Goal: Task Accomplishment & Management: Manage account settings

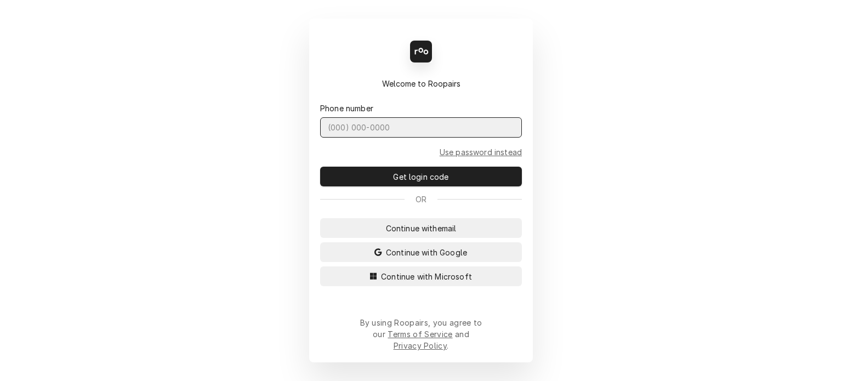
click at [371, 138] on input "Dynamic Content Wrapper" at bounding box center [421, 127] width 202 height 20
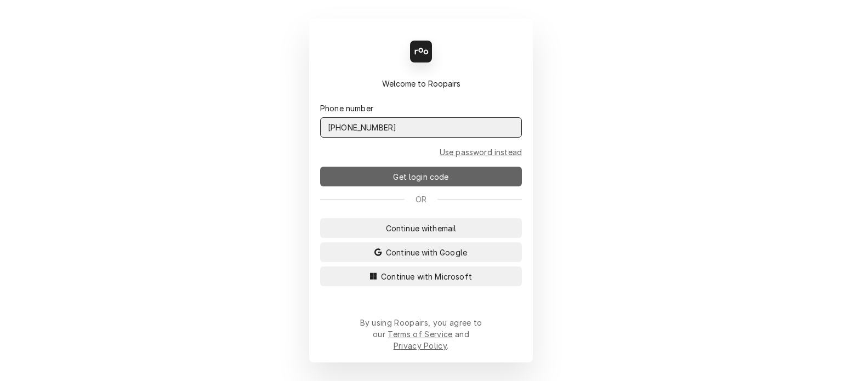
type input "(727) 215-5775"
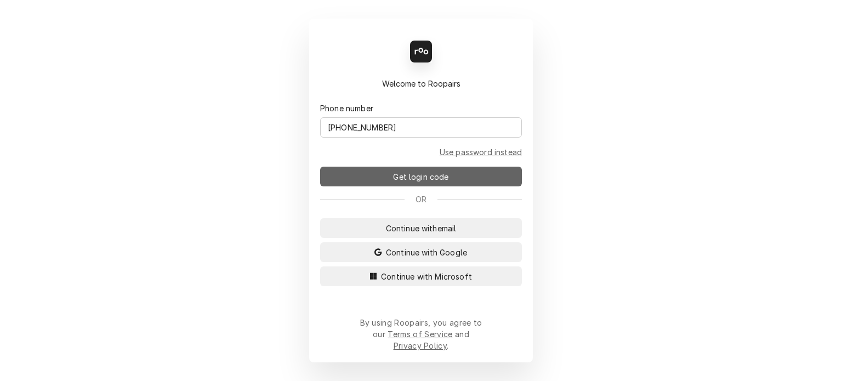
click at [430, 181] on span "Get login code" at bounding box center [421, 177] width 60 height 12
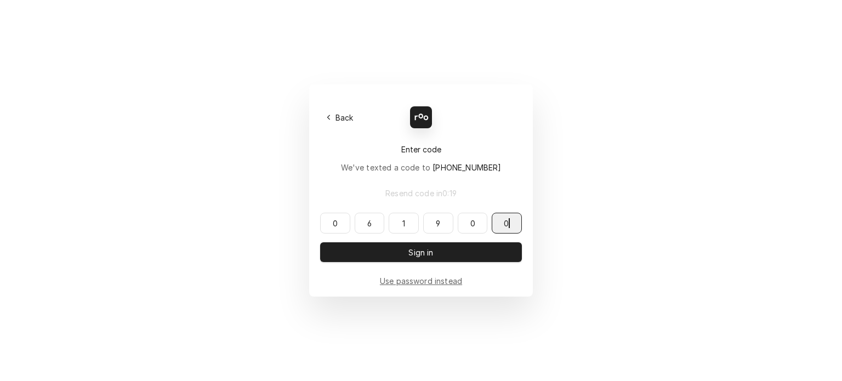
type input "061900"
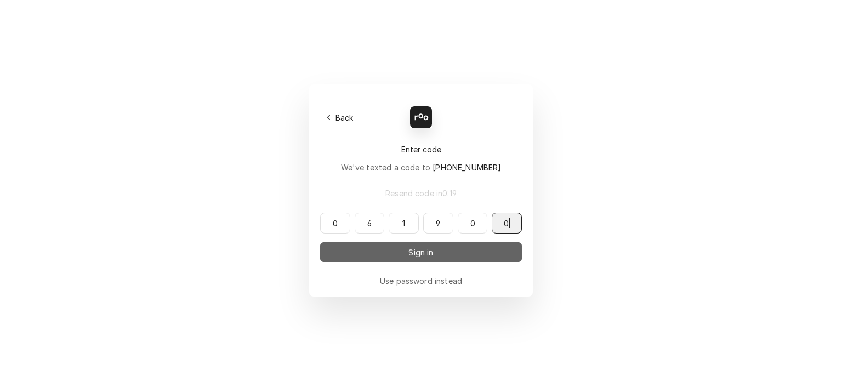
click at [418, 252] on span "Sign in" at bounding box center [420, 253] width 29 height 12
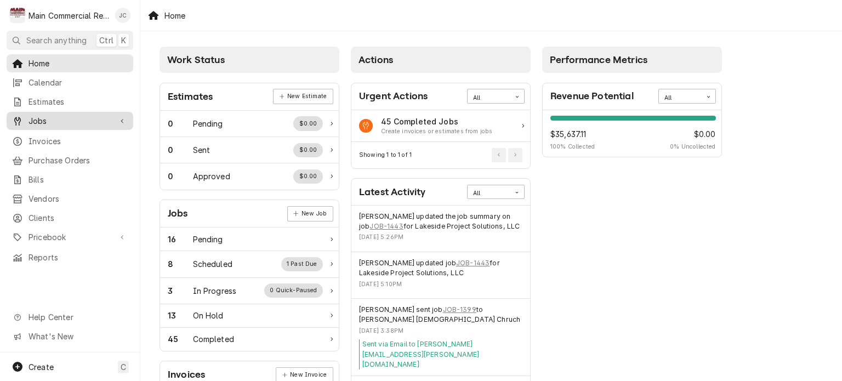
click at [41, 122] on span "Jobs" at bounding box center [69, 121] width 83 height 12
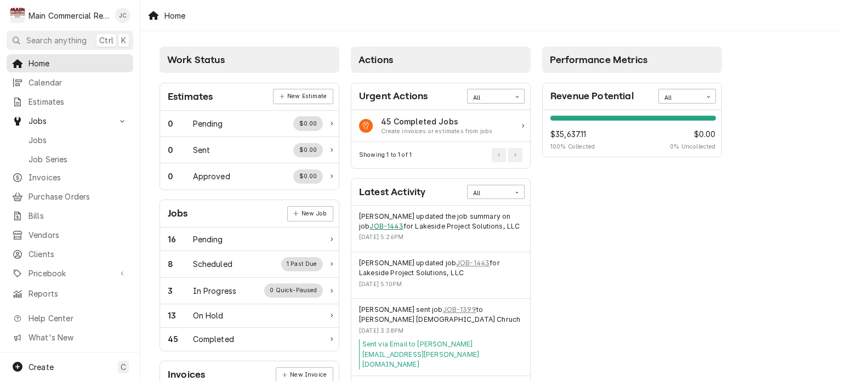
click at [375, 228] on link "JOB-1443" at bounding box center [385, 226] width 33 height 10
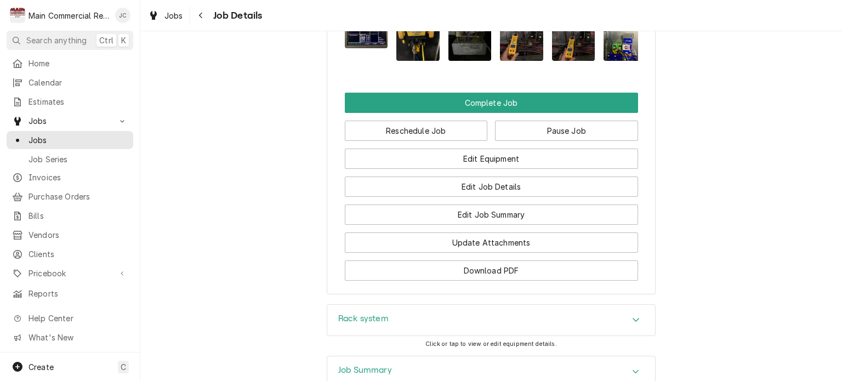
scroll to position [2184, 0]
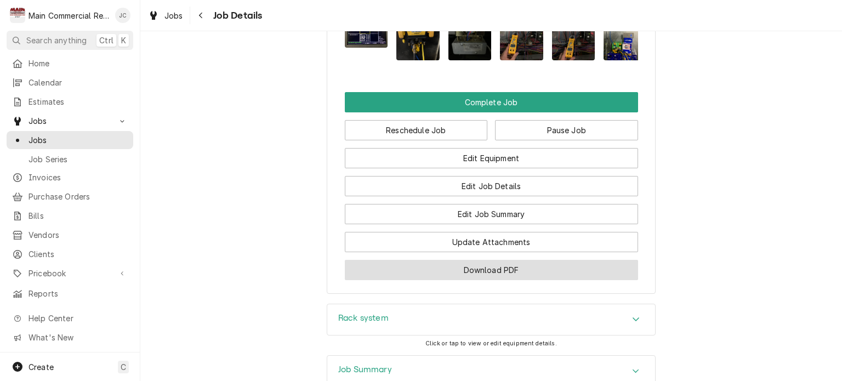
click at [523, 260] on button "Download PDF" at bounding box center [491, 270] width 293 height 20
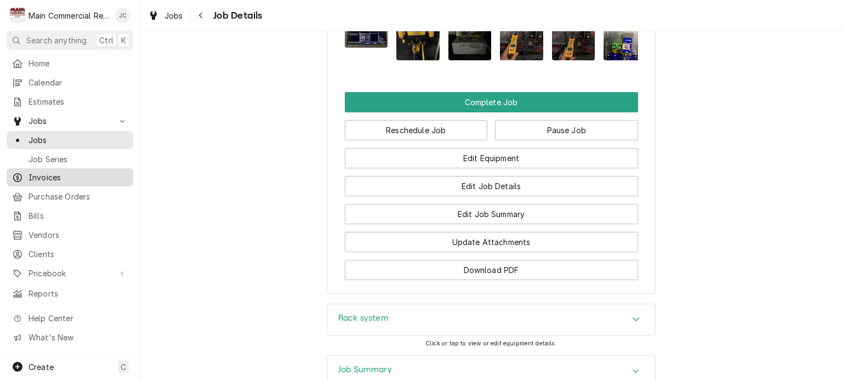
click at [59, 178] on span "Invoices" at bounding box center [77, 178] width 99 height 12
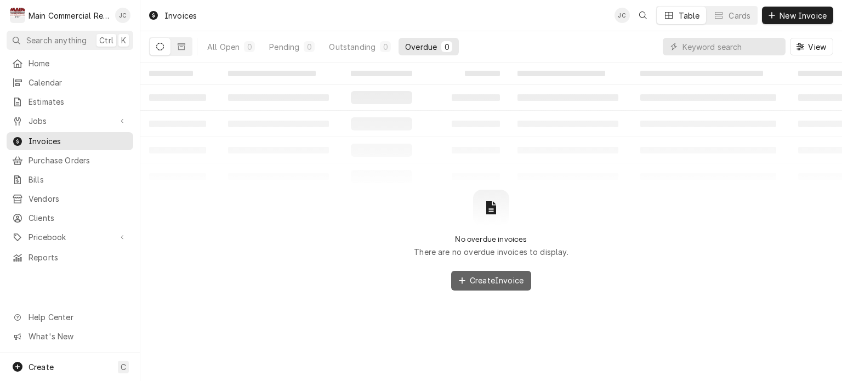
click at [467, 286] on span "Create Invoice" at bounding box center [496, 281] width 58 height 12
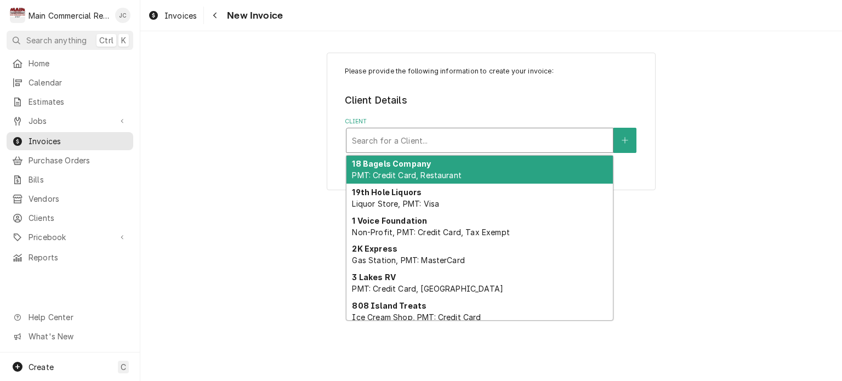
click at [457, 138] on div "Client" at bounding box center [479, 140] width 255 height 20
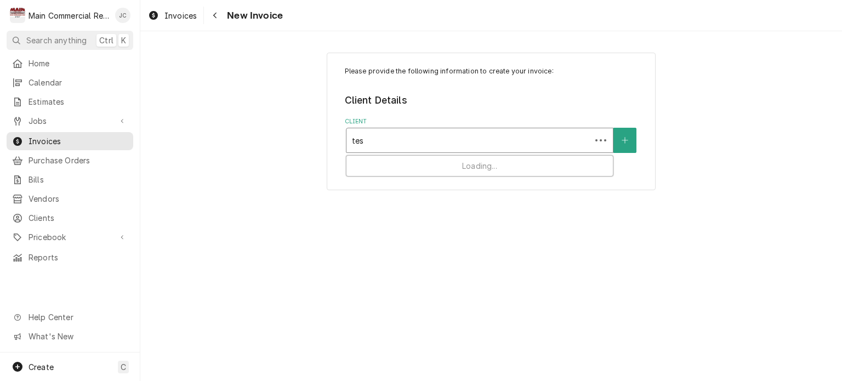
type input "test"
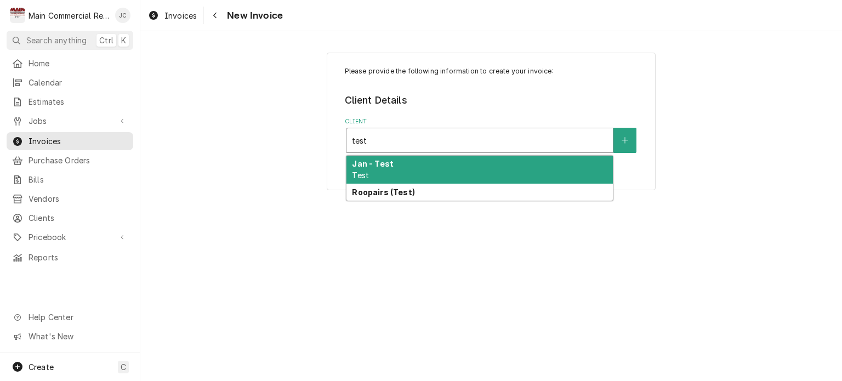
click at [427, 168] on div "Jan - Test Test" at bounding box center [479, 170] width 266 height 28
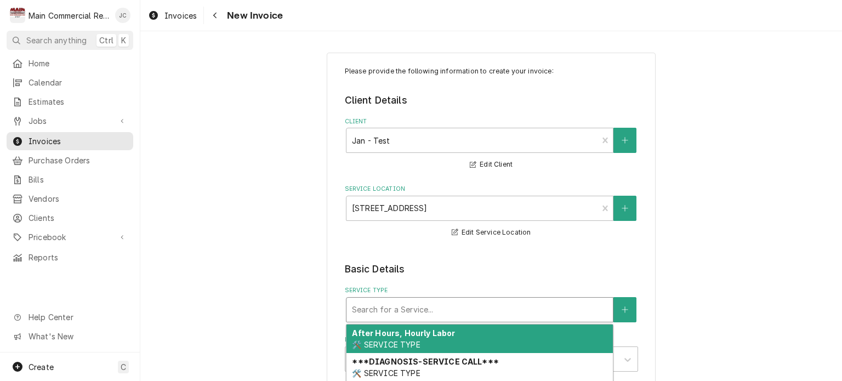
click at [432, 306] on div "Service Type" at bounding box center [479, 310] width 255 height 20
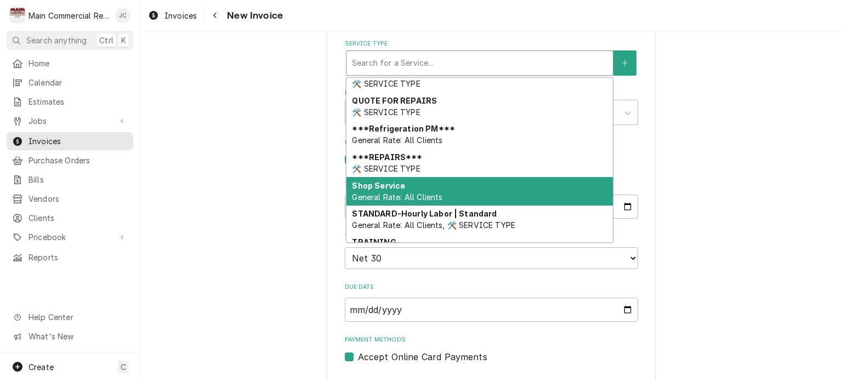
scroll to position [688, 0]
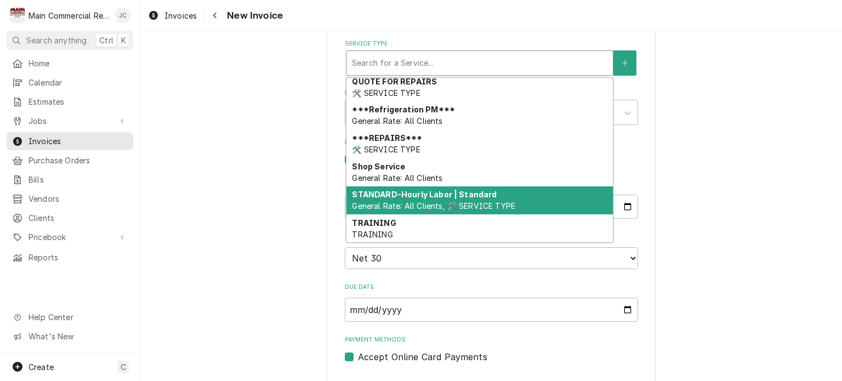
click at [443, 205] on span "General Rate: All Clients, 🛠️ SERVICE TYPE" at bounding box center [433, 205] width 163 height 9
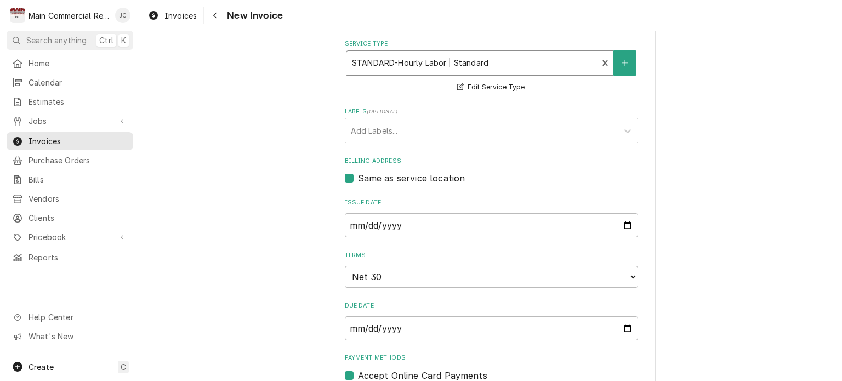
click at [445, 124] on div "Labels" at bounding box center [481, 131] width 261 height 20
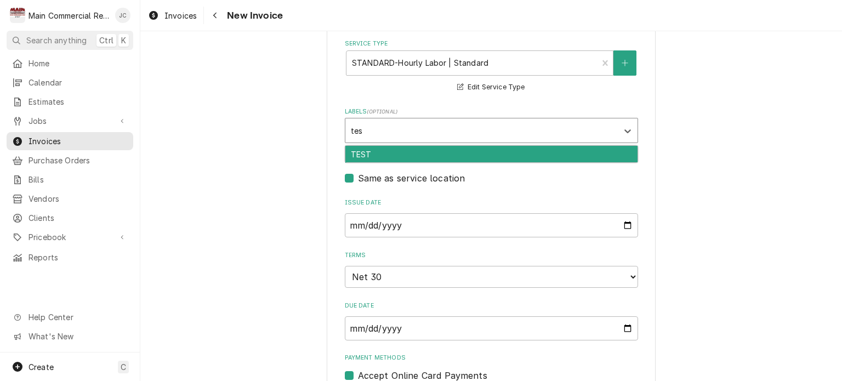
type input "test"
click at [403, 150] on div "TEST" at bounding box center [491, 154] width 292 height 17
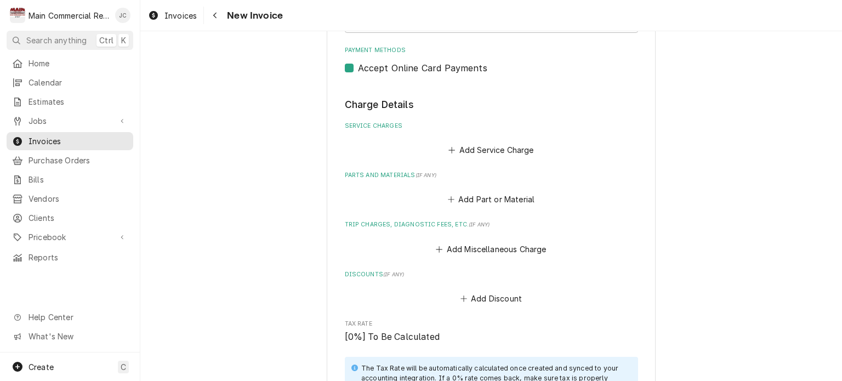
scroll to position [557, 0]
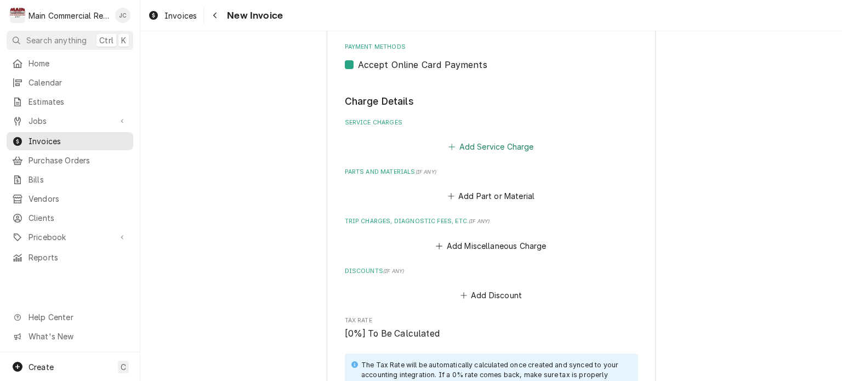
click at [467, 147] on button "Add Service Charge" at bounding box center [491, 146] width 89 height 15
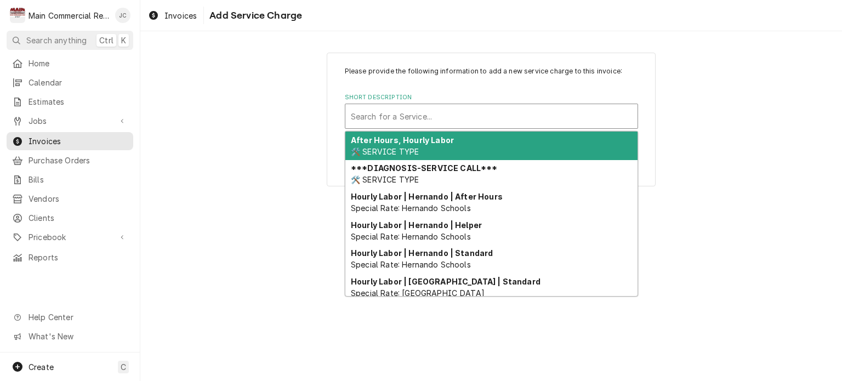
click at [468, 109] on div "Short Description" at bounding box center [491, 116] width 281 height 20
click at [730, 187] on div "Please provide the following information to add a new service charge to this in…" at bounding box center [490, 119] width 701 height 153
click at [440, 116] on div "Short Description" at bounding box center [491, 116] width 281 height 20
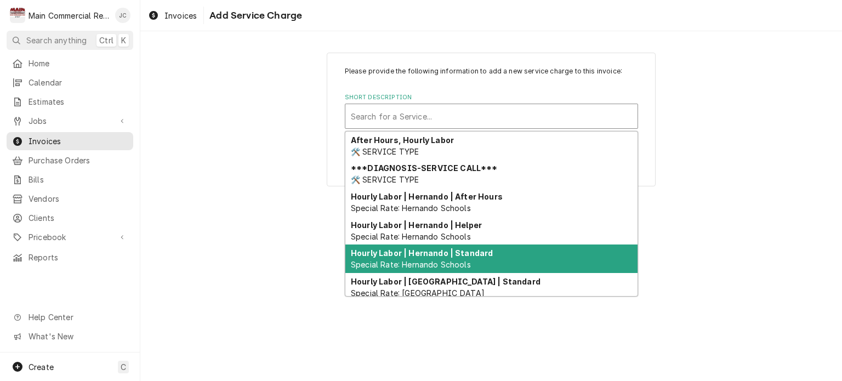
click at [282, 235] on div "Please provide the following information to add a new service charge to this in…" at bounding box center [490, 206] width 701 height 350
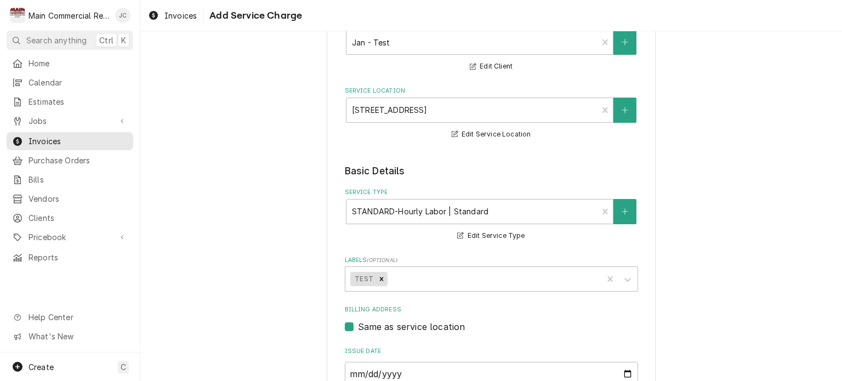
scroll to position [102, 0]
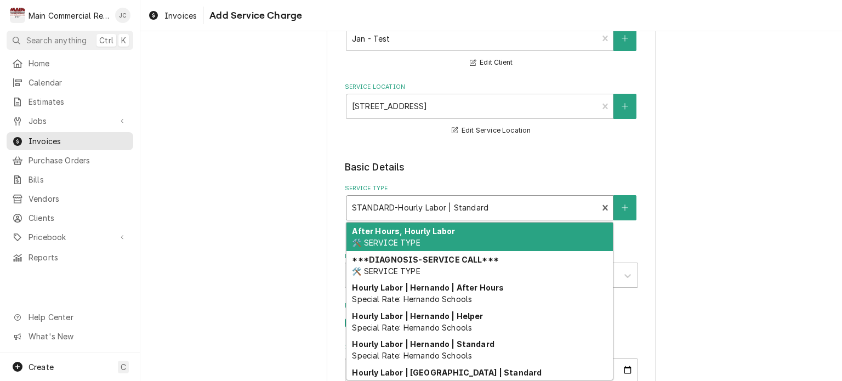
click at [427, 270] on div "***DIAGNOSIS-SERVICE CALL*** 🛠️ SERVICE TYPE" at bounding box center [479, 265] width 266 height 28
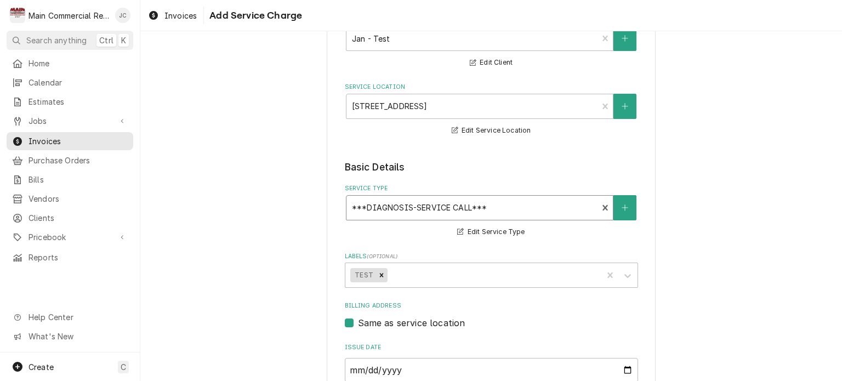
type textarea "x"
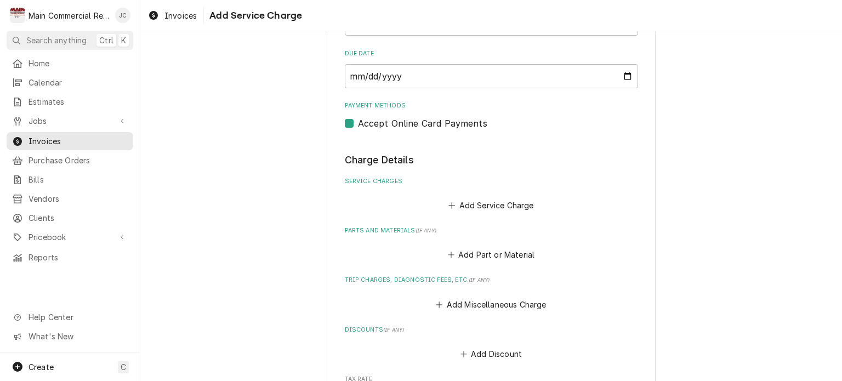
scroll to position [500, 0]
click at [435, 208] on div "Add Service Charge" at bounding box center [491, 201] width 293 height 21
click at [475, 212] on button "Add Service Charge" at bounding box center [491, 204] width 89 height 15
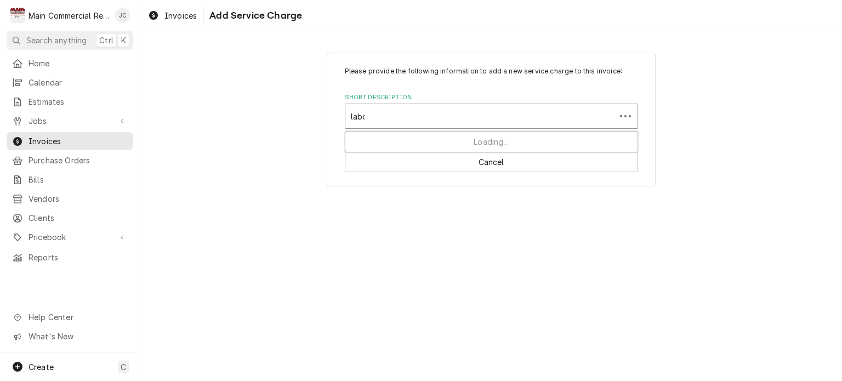
type input "labor"
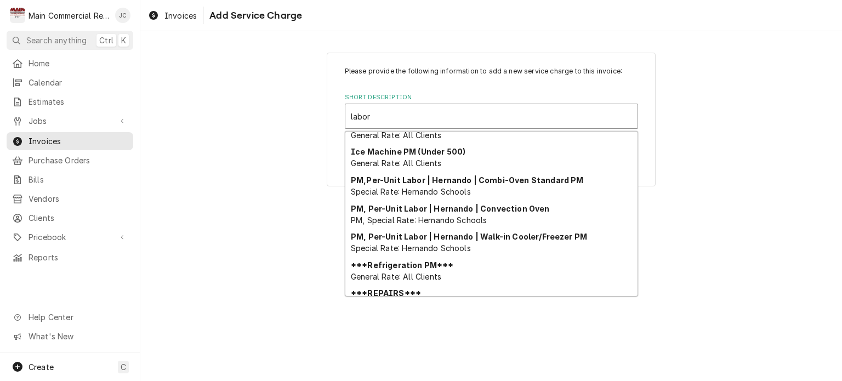
scroll to position [333, 0]
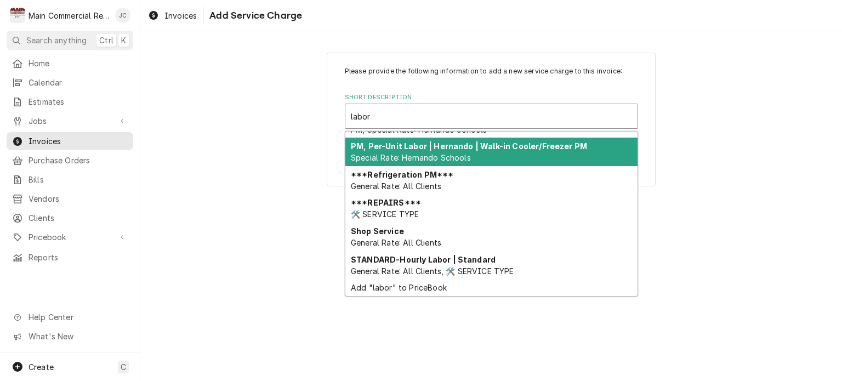
click at [430, 271] on span "General Rate: All Clients, 🛠️ SERVICE TYPE" at bounding box center [432, 270] width 163 height 9
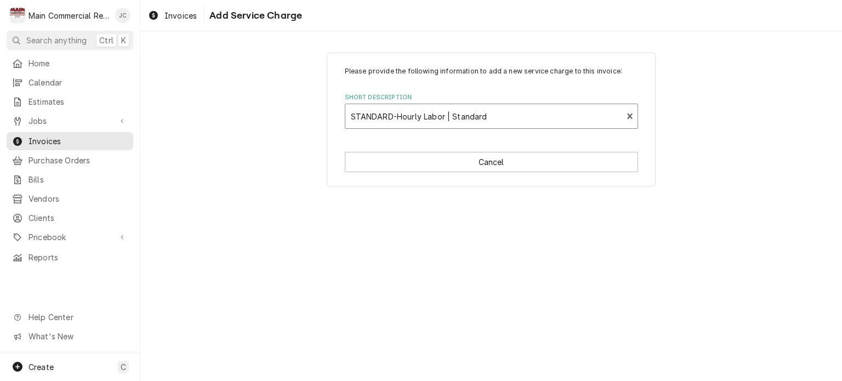
type textarea "x"
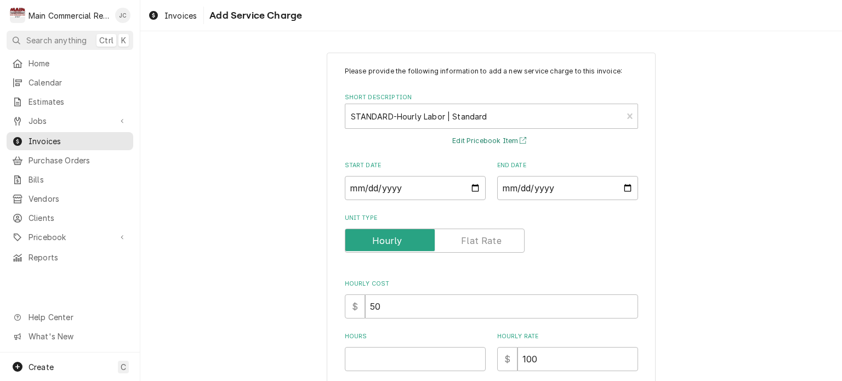
drag, startPoint x: 430, startPoint y: 271, endPoint x: 471, endPoint y: 186, distance: 94.4
click at [471, 186] on div "Please provide the following information to add a new service charge to this in…" at bounding box center [491, 284] width 293 height 436
click at [471, 186] on input "Start Date" at bounding box center [415, 188] width 141 height 24
type input "2025-09-24"
click at [576, 189] on input "End Date" at bounding box center [567, 188] width 141 height 24
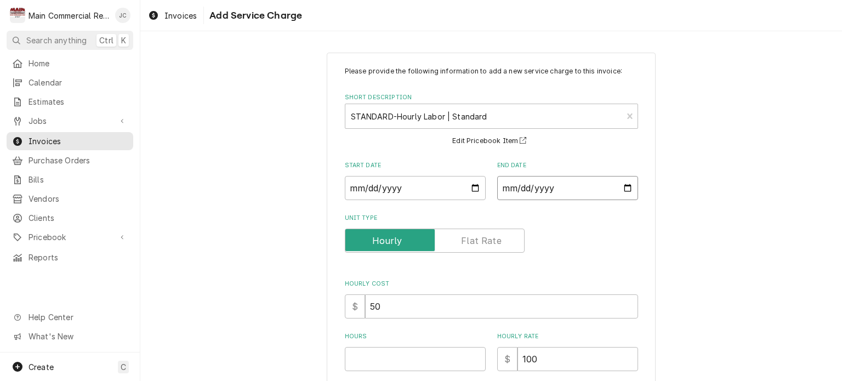
drag, startPoint x: 576, startPoint y: 189, endPoint x: 625, endPoint y: 189, distance: 48.2
click at [625, 189] on input "End Date" at bounding box center [567, 188] width 141 height 24
type textarea "x"
type input "2025-09-24"
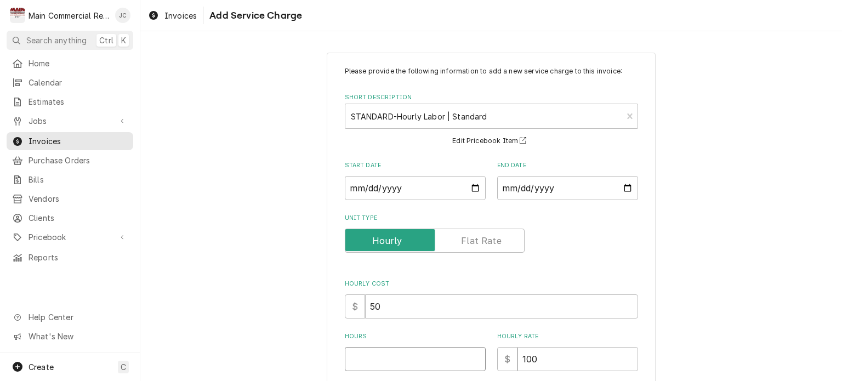
click at [397, 358] on input "Hours" at bounding box center [415, 359] width 141 height 24
type textarea "x"
type input "1"
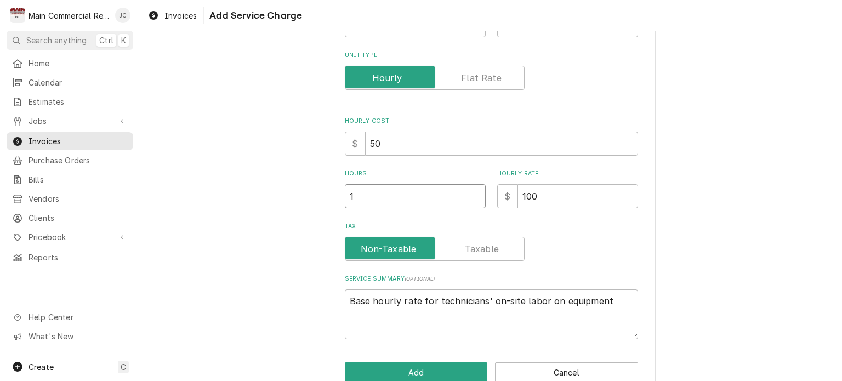
scroll to position [187, 0]
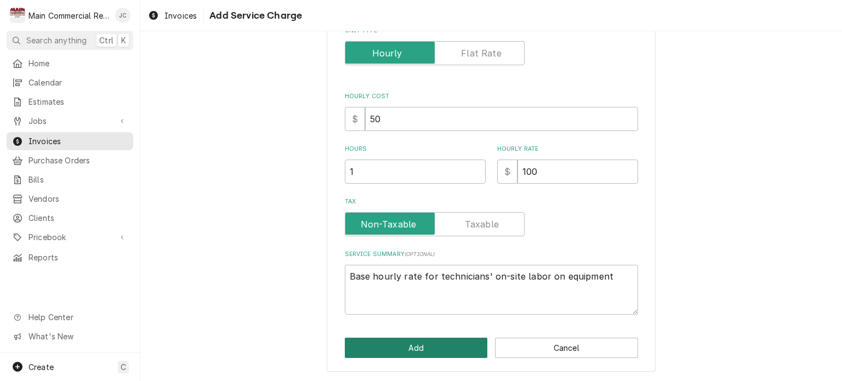
click at [415, 355] on button "Add" at bounding box center [416, 348] width 143 height 20
type textarea "x"
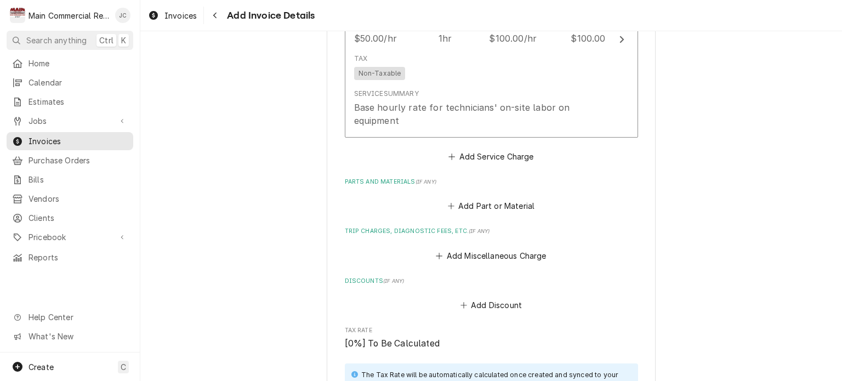
scroll to position [752, 0]
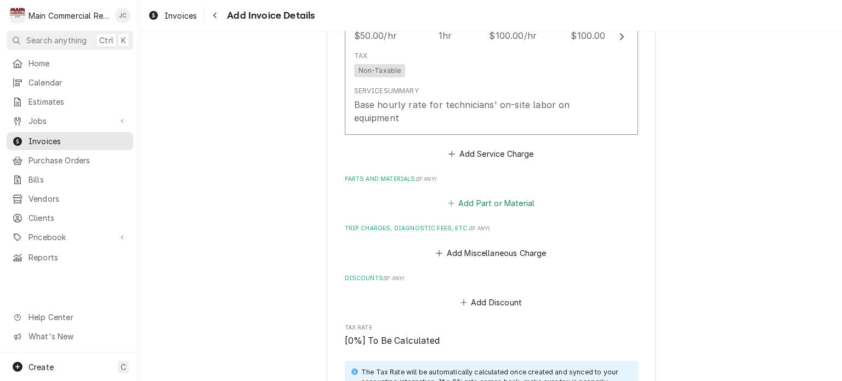
click at [496, 205] on button "Add Part or Material" at bounding box center [490, 203] width 90 height 15
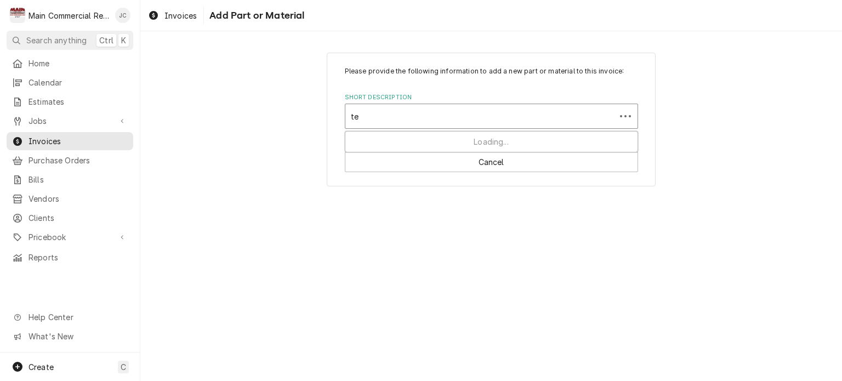
type input "t"
type input "tst"
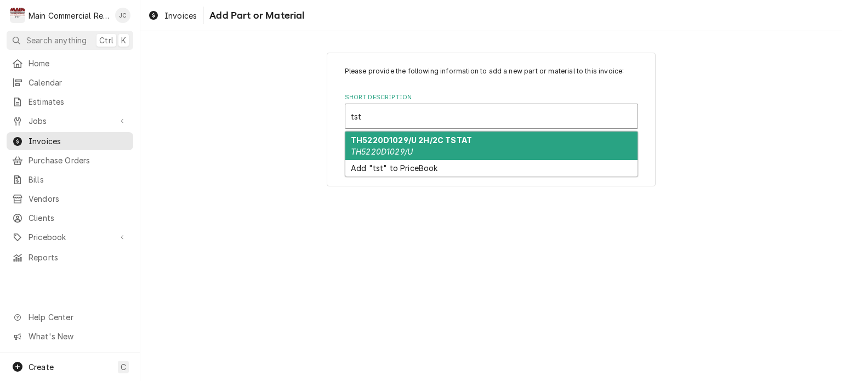
click at [461, 154] on div "TH5220D1029/U 2H/2C TSTAT TH5220D1029/U" at bounding box center [491, 146] width 292 height 28
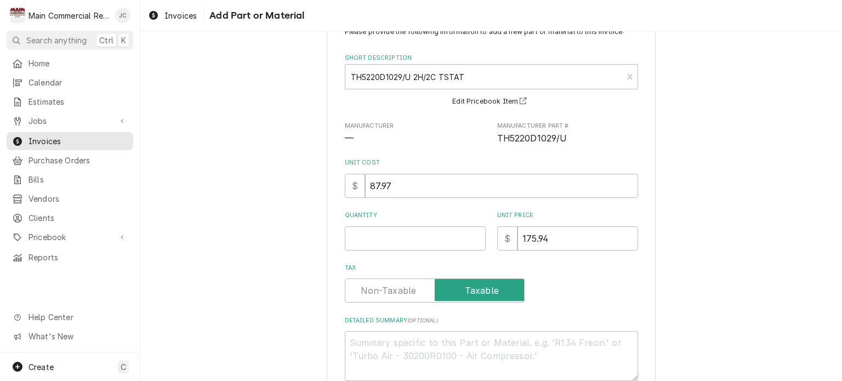
scroll to position [52, 0]
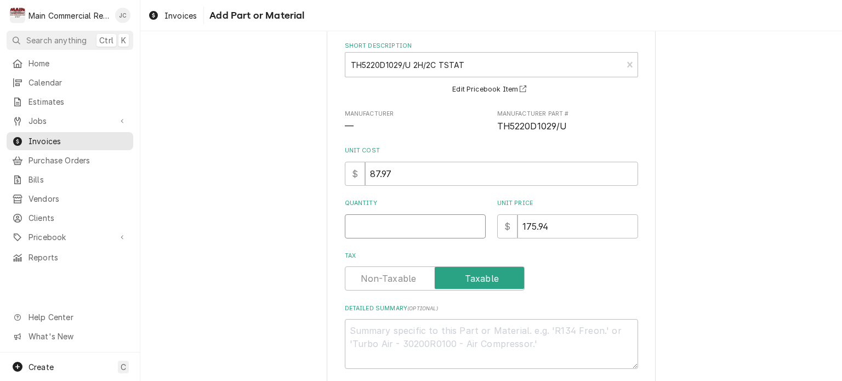
click at [381, 220] on input "Quantity" at bounding box center [415, 226] width 141 height 24
type textarea "x"
type input "1"
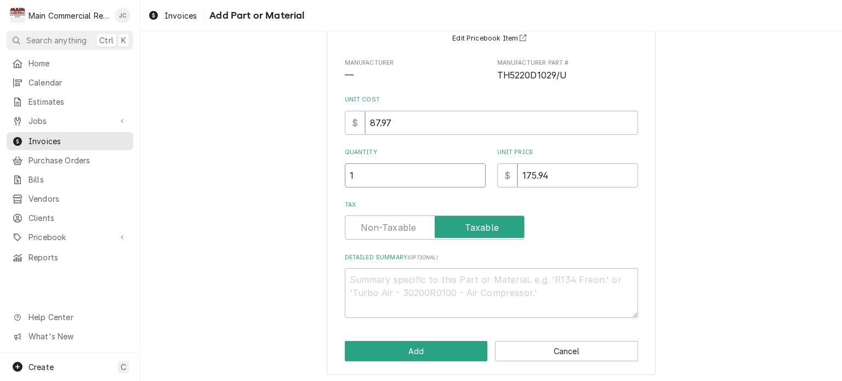
scroll to position [106, 0]
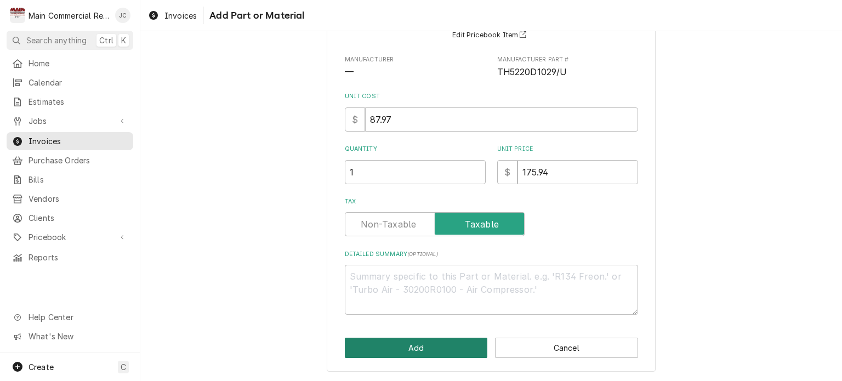
click at [415, 347] on button "Add" at bounding box center [416, 348] width 143 height 20
type textarea "x"
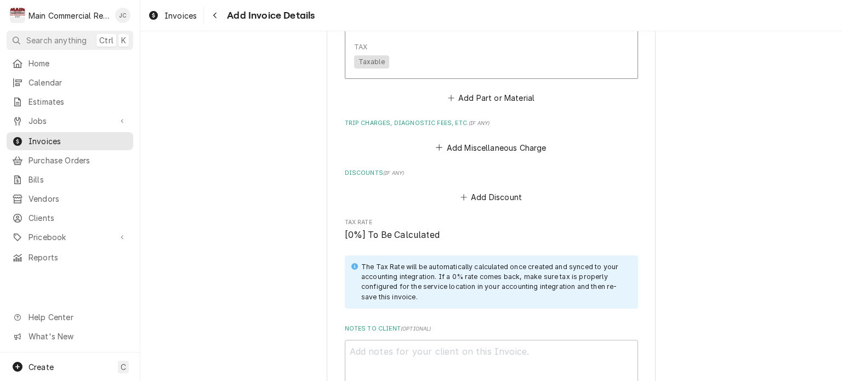
scroll to position [1022, 0]
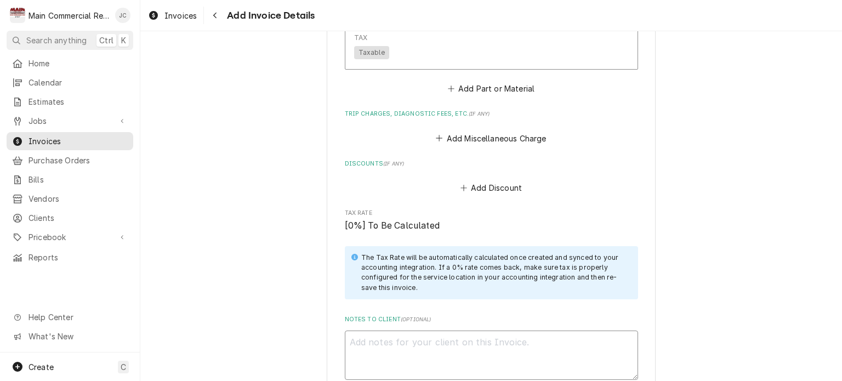
click at [397, 358] on textarea "Notes to Client ( optional )" at bounding box center [491, 354] width 293 height 49
click at [504, 145] on button "Add Miscellaneous Charge" at bounding box center [491, 137] width 114 height 15
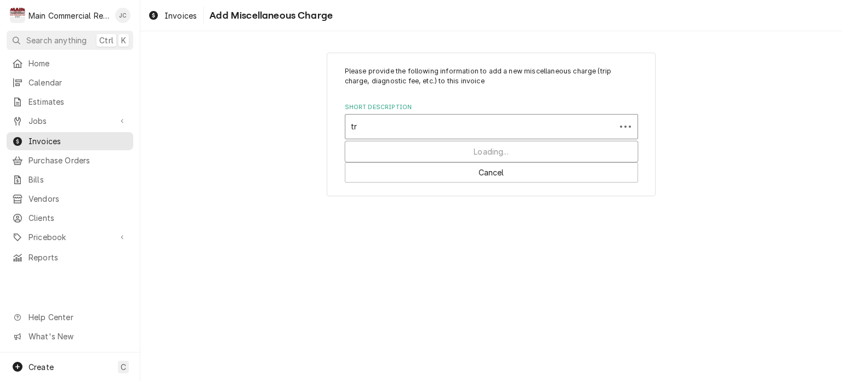
type input "tr"
type input "trip"
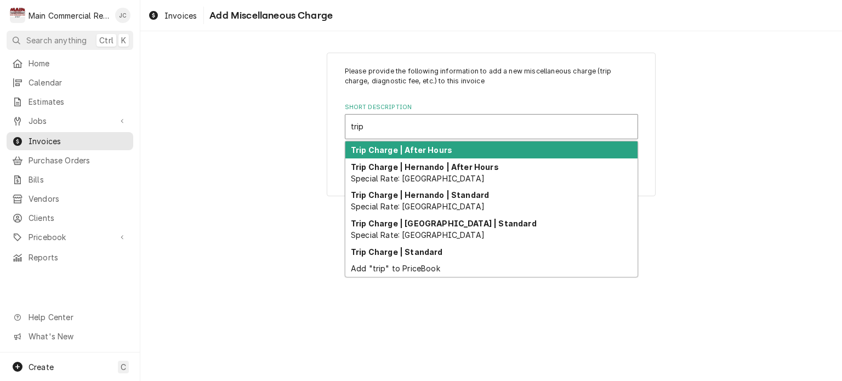
click at [419, 261] on div "Add "trip" to PriceBook" at bounding box center [491, 268] width 292 height 17
type textarea "x"
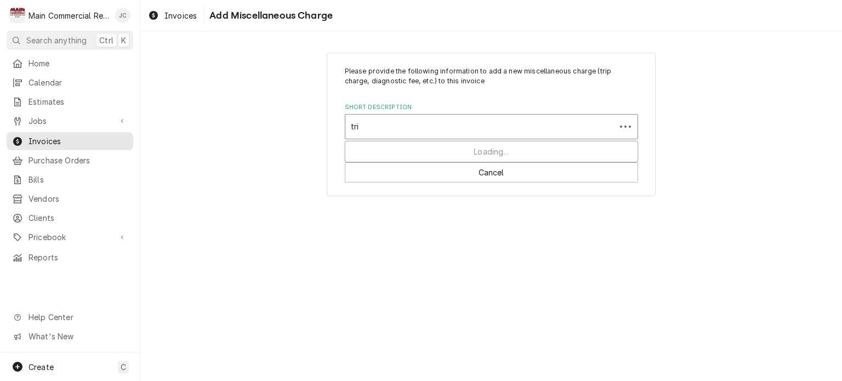
type input "trip"
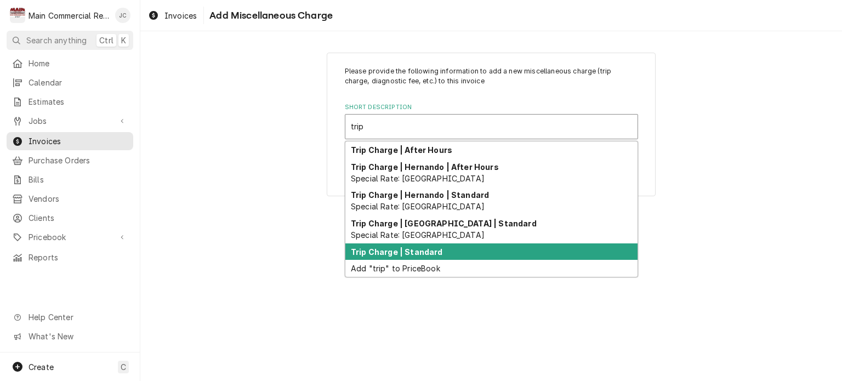
click at [412, 255] on strong "Trip Charge | Standard" at bounding box center [397, 251] width 92 height 9
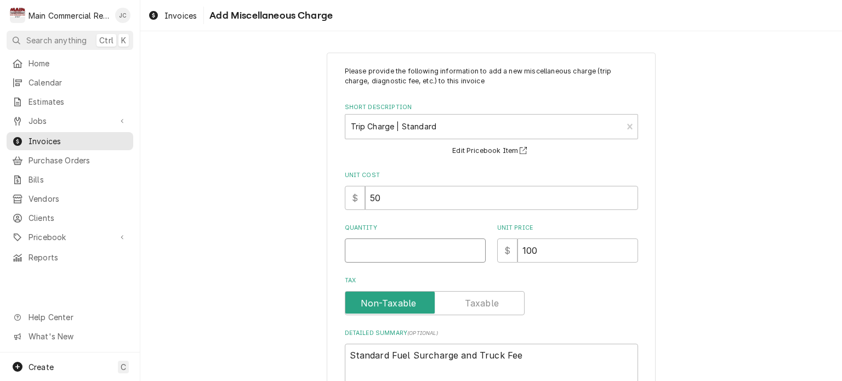
click at [476, 244] on input "Quantity" at bounding box center [415, 250] width 141 height 24
type textarea "x"
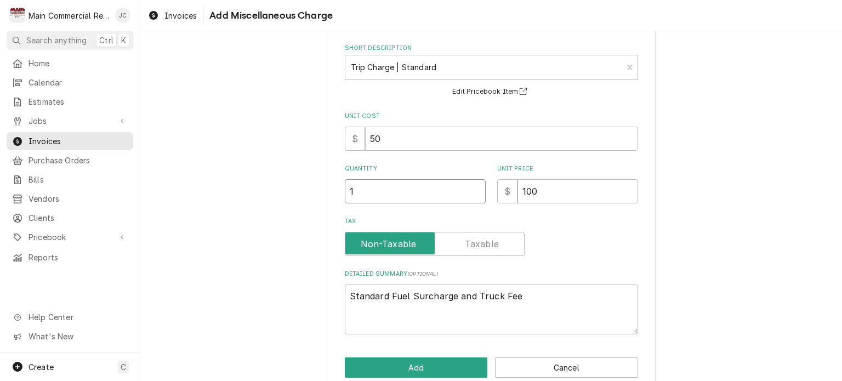
scroll to position [79, 0]
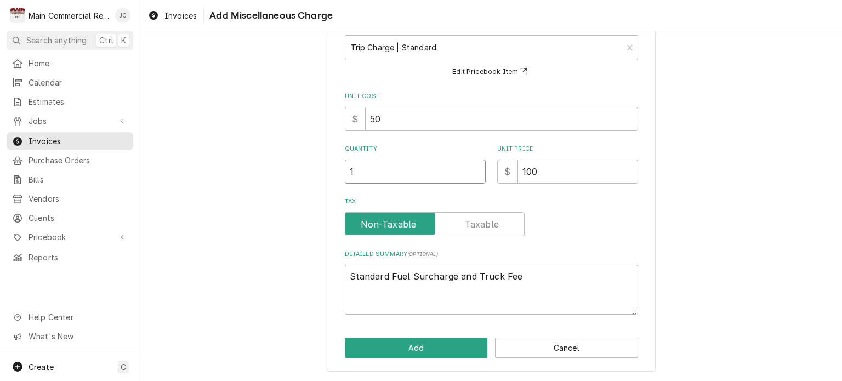
type input "1"
click at [396, 345] on button "Add" at bounding box center [416, 348] width 143 height 20
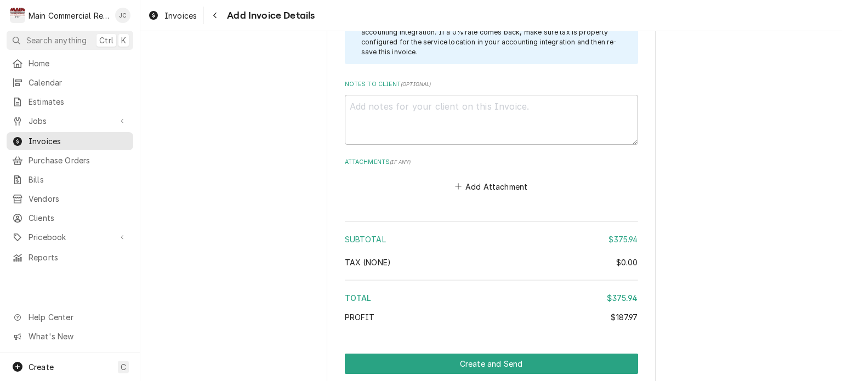
scroll to position [1413, 0]
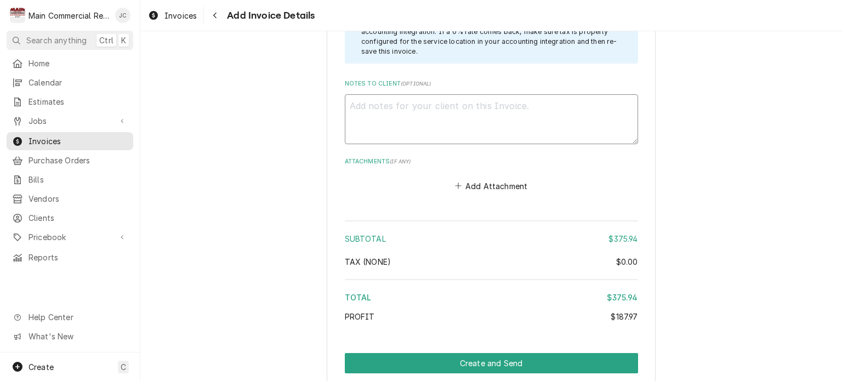
click at [562, 96] on textarea "Notes to Client ( optional )" at bounding box center [491, 118] width 293 height 49
type textarea "x"
type textarea "t"
type textarea "x"
type textarea "te"
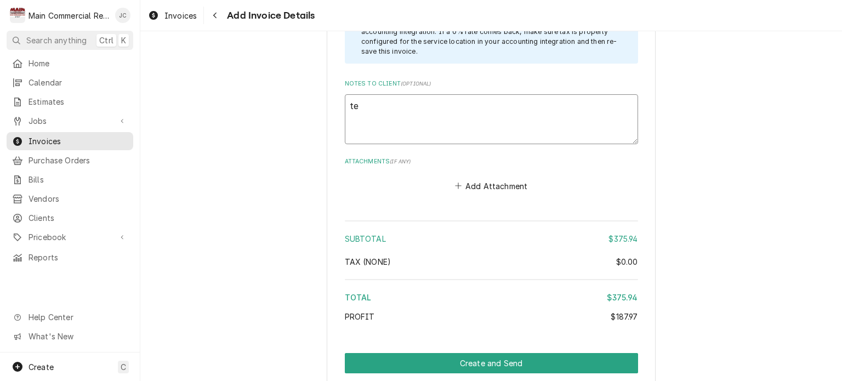
type textarea "x"
type textarea "tes"
type textarea "x"
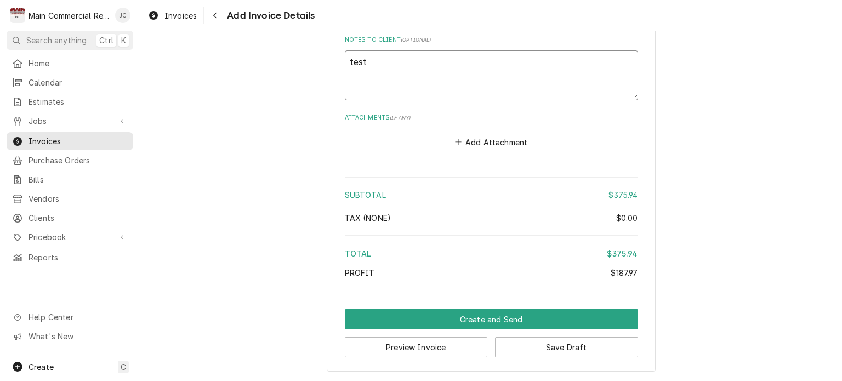
type textarea "test"
click at [396, 345] on button "Preview Invoice" at bounding box center [416, 347] width 143 height 20
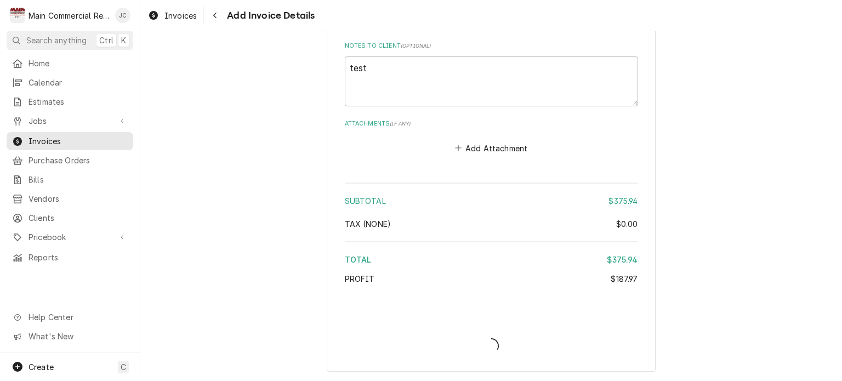
scroll to position [1450, 0]
type textarea "x"
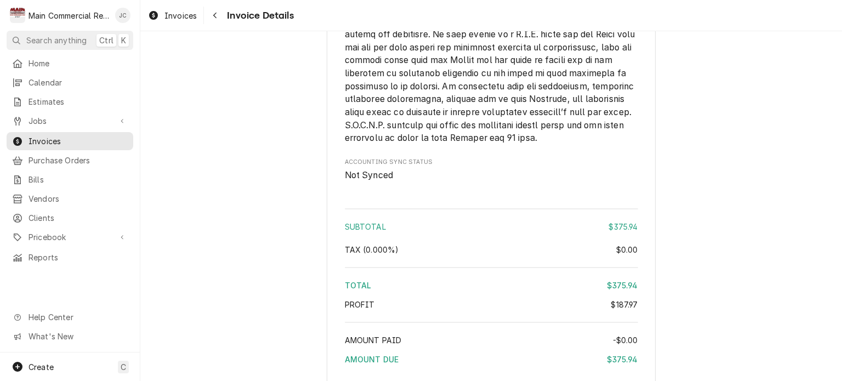
scroll to position [2008, 0]
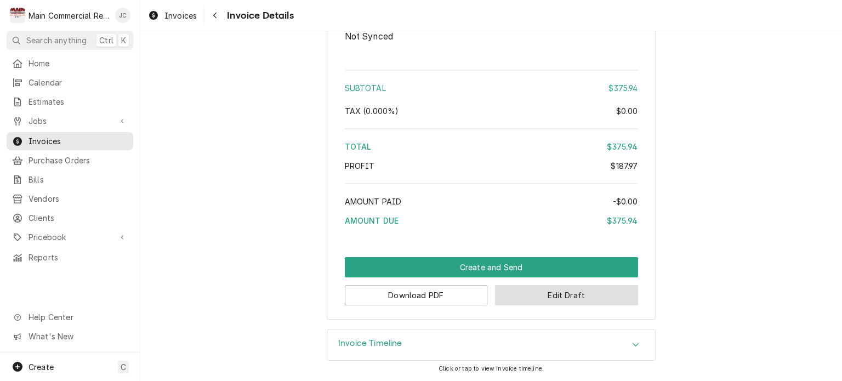
click at [564, 296] on button "Edit Draft" at bounding box center [566, 295] width 143 height 20
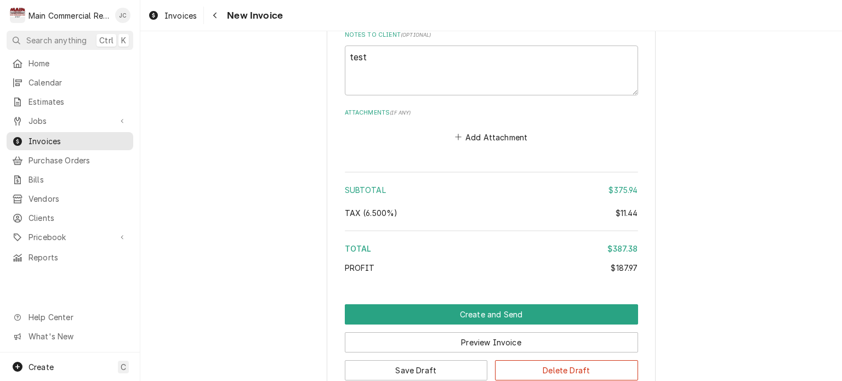
scroll to position [1536, 0]
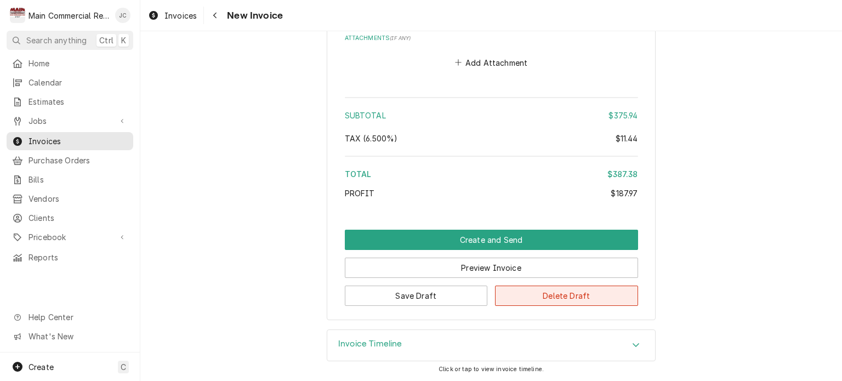
click at [566, 304] on button "Delete Draft" at bounding box center [566, 295] width 143 height 20
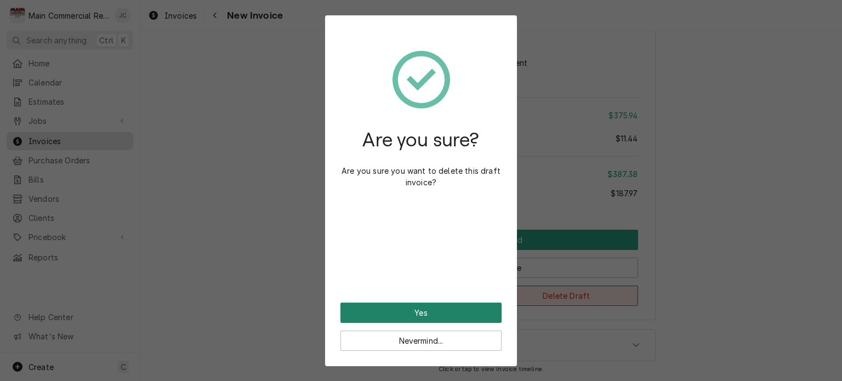
click at [410, 309] on button "Yes" at bounding box center [420, 312] width 161 height 20
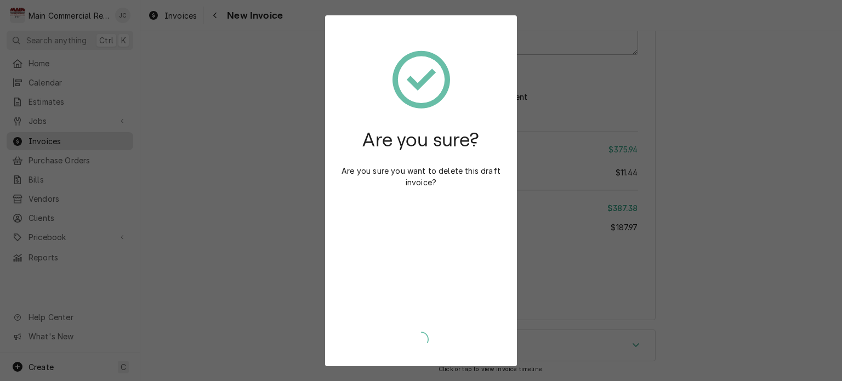
scroll to position [1502, 0]
type textarea "x"
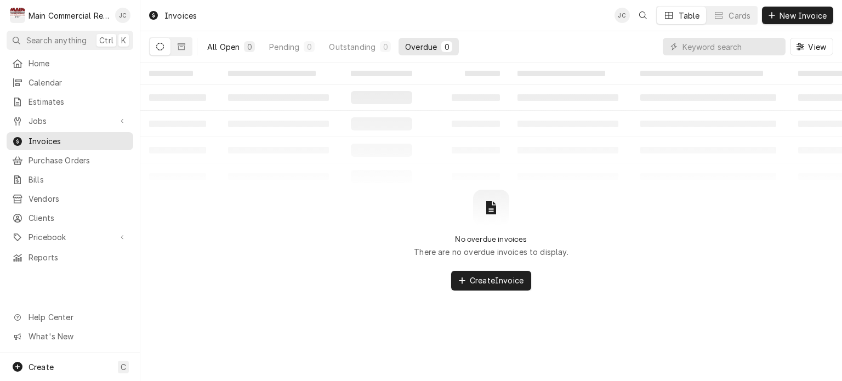
click at [217, 45] on div "All Open" at bounding box center [223, 47] width 32 height 12
